Goal: Task Accomplishment & Management: Use online tool/utility

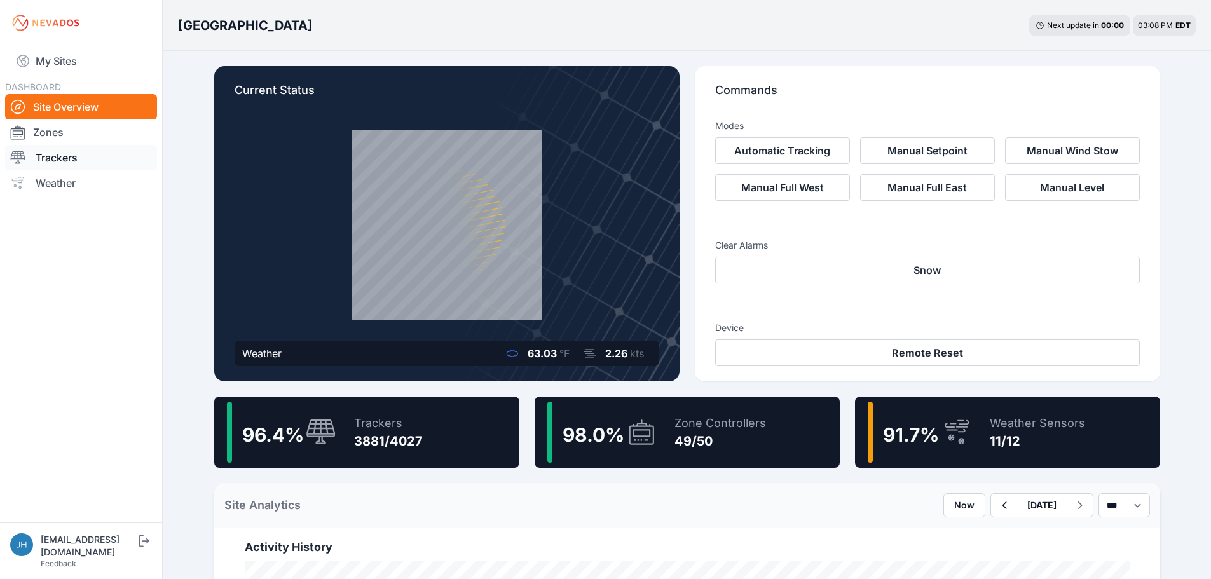
click at [65, 160] on link "Trackers" at bounding box center [81, 157] width 152 height 25
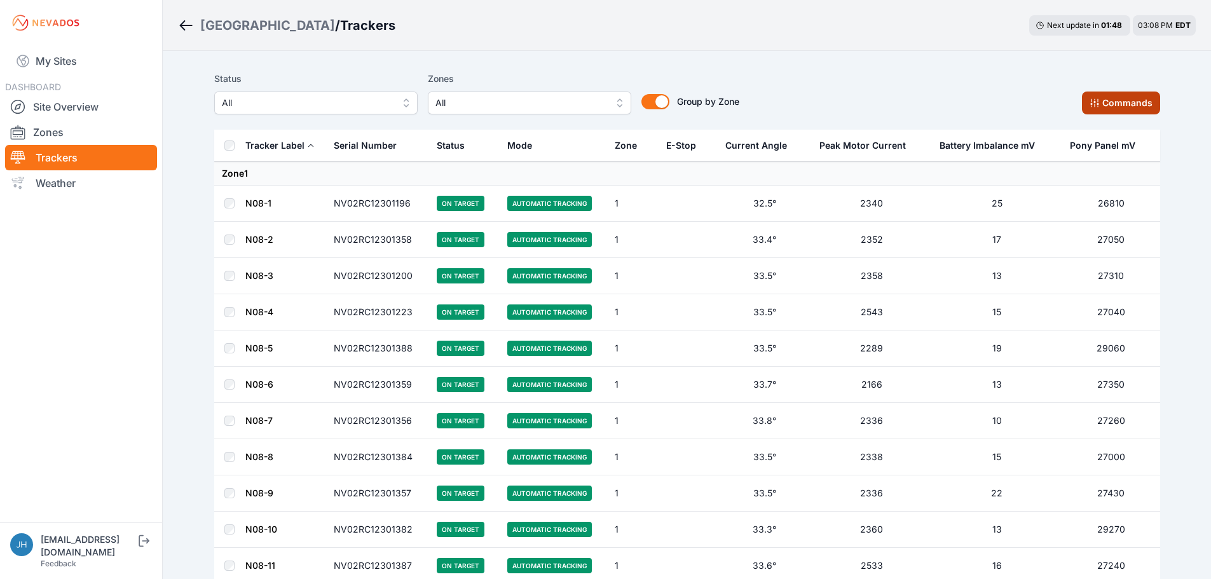
click at [1105, 104] on button "Commands" at bounding box center [1121, 103] width 78 height 23
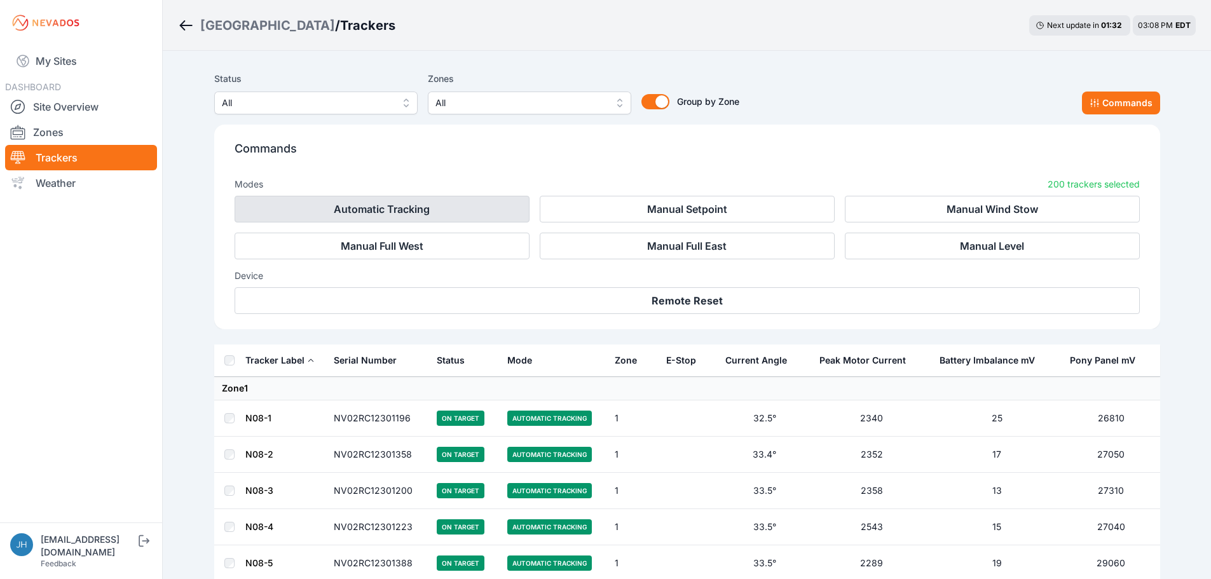
click at [453, 207] on button "Automatic Tracking" at bounding box center [382, 209] width 295 height 27
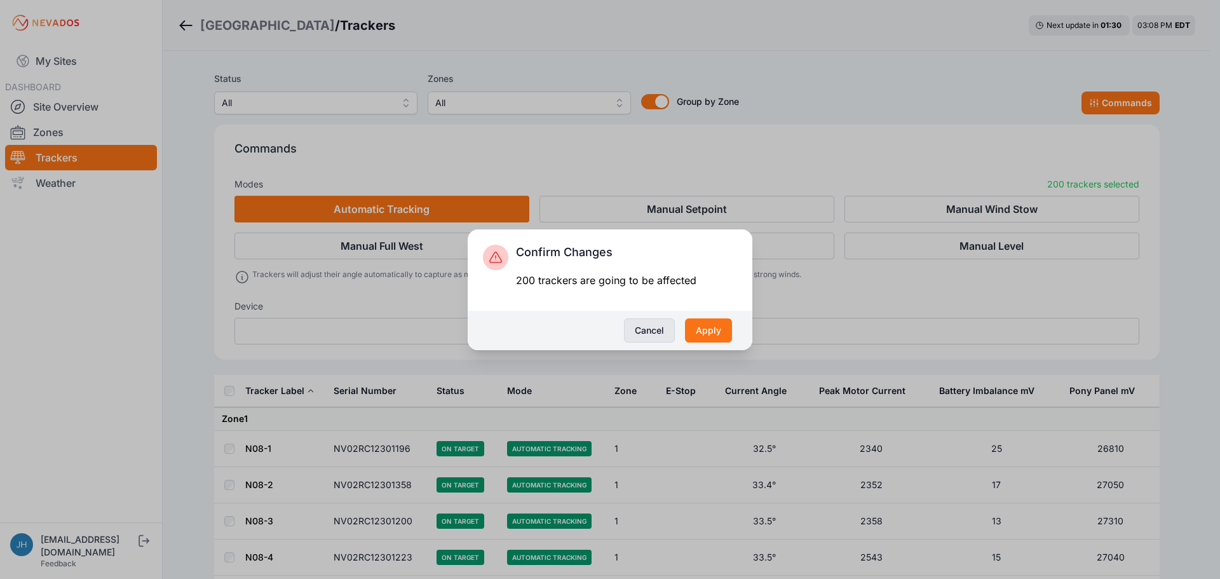
click at [653, 331] on button "Cancel" at bounding box center [649, 330] width 51 height 24
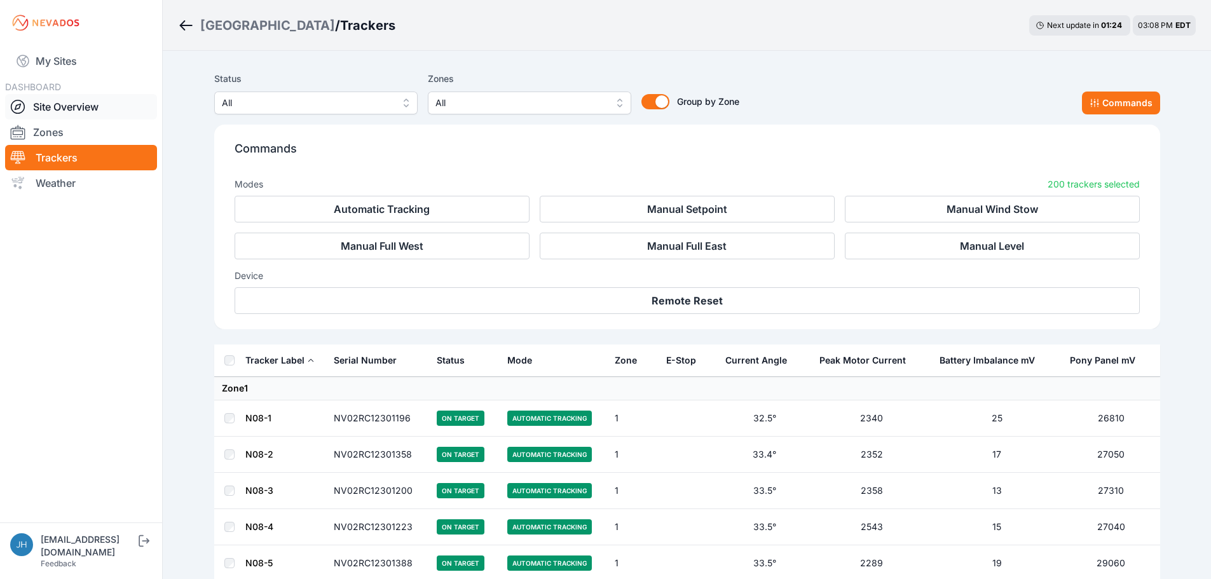
click at [81, 109] on link "Site Overview" at bounding box center [81, 106] width 152 height 25
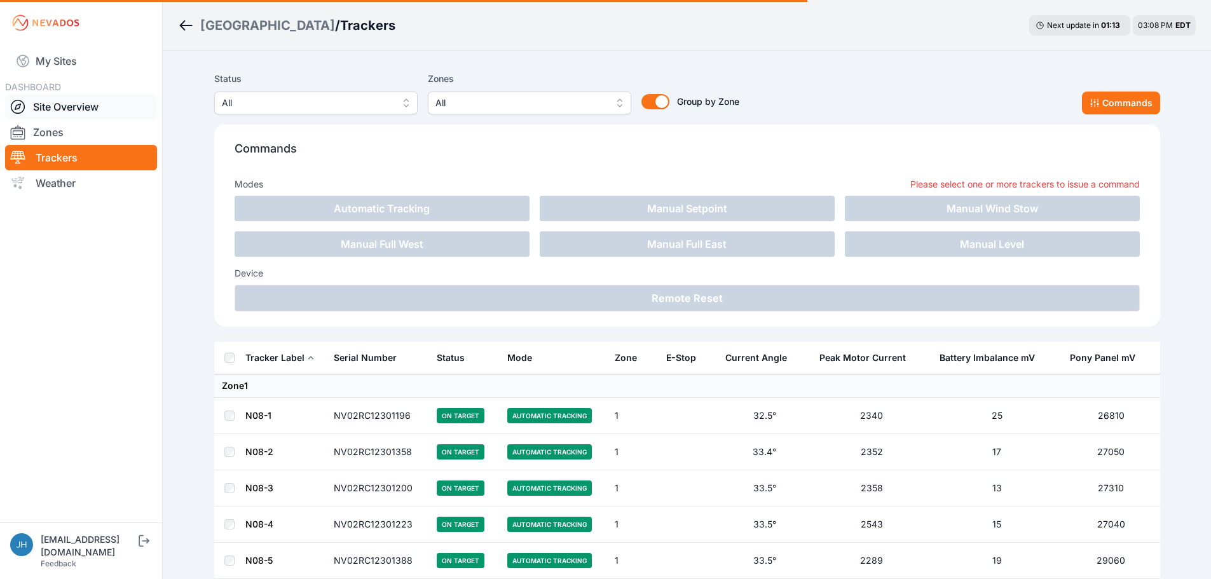
click at [77, 106] on link "Site Overview" at bounding box center [81, 106] width 152 height 25
